Goal: Transaction & Acquisition: Download file/media

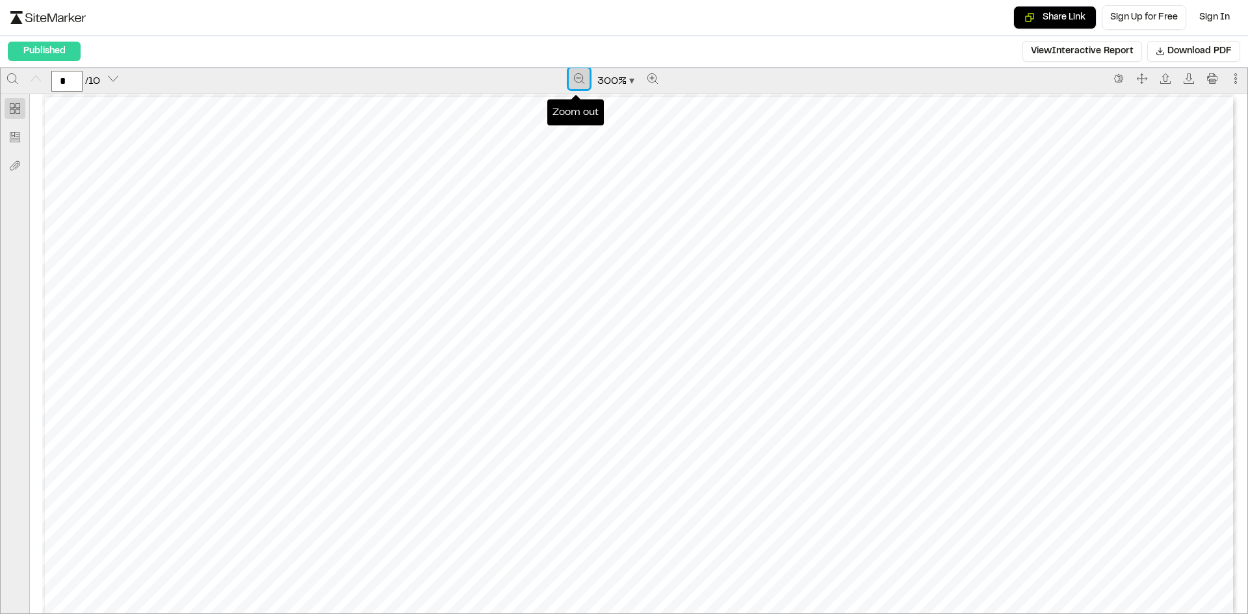
click at [575, 78] on icon "Zoom out" at bounding box center [579, 78] width 10 height 10
click at [575, 78] on icon "Zoom out" at bounding box center [580, 78] width 10 height 10
click at [577, 86] on button "Zoom out" at bounding box center [580, 78] width 21 height 21
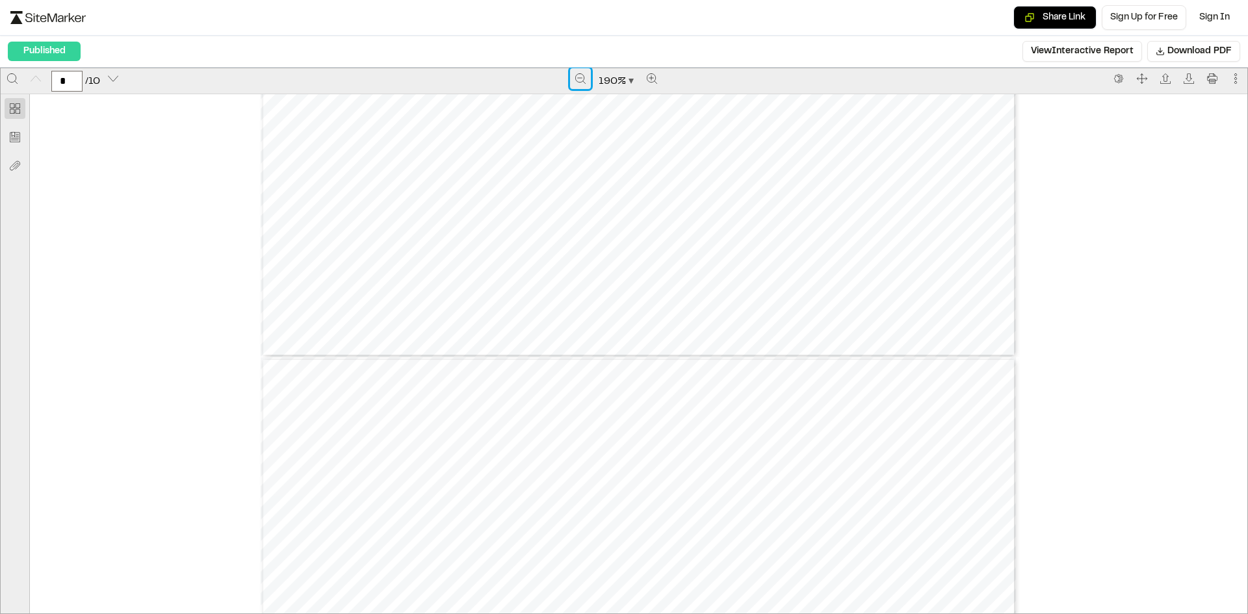
type input "*"
click at [1184, 83] on icon "Download" at bounding box center [1189, 78] width 10 height 10
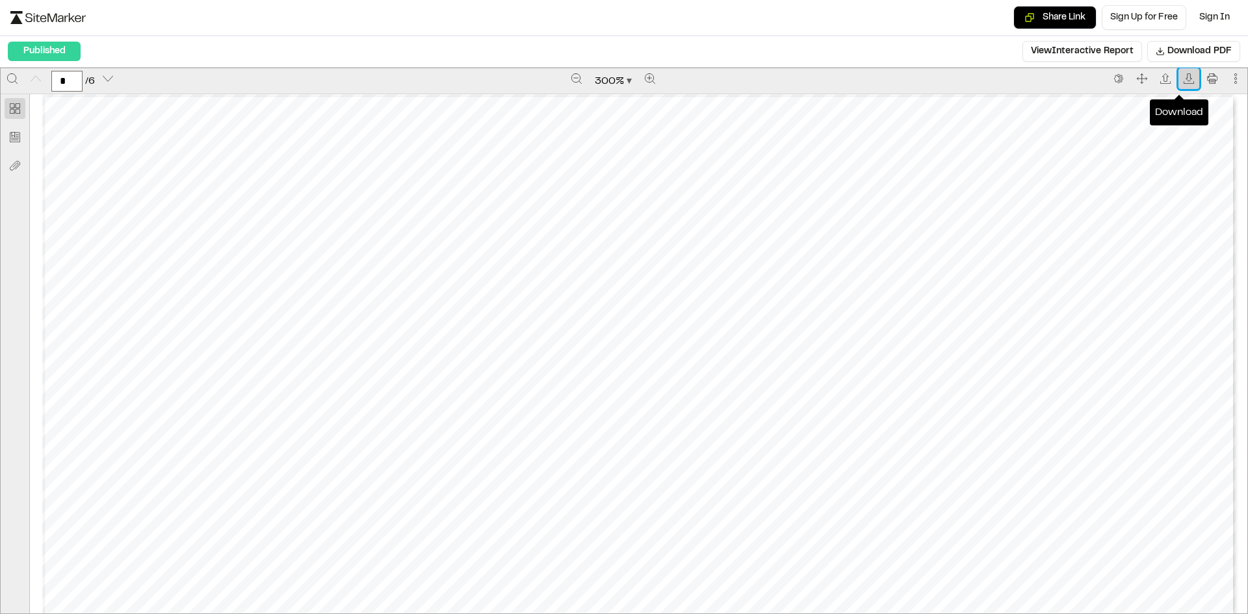
click at [1184, 75] on icon "Download" at bounding box center [1189, 78] width 10 height 10
